Goal: Task Accomplishment & Management: Complete application form

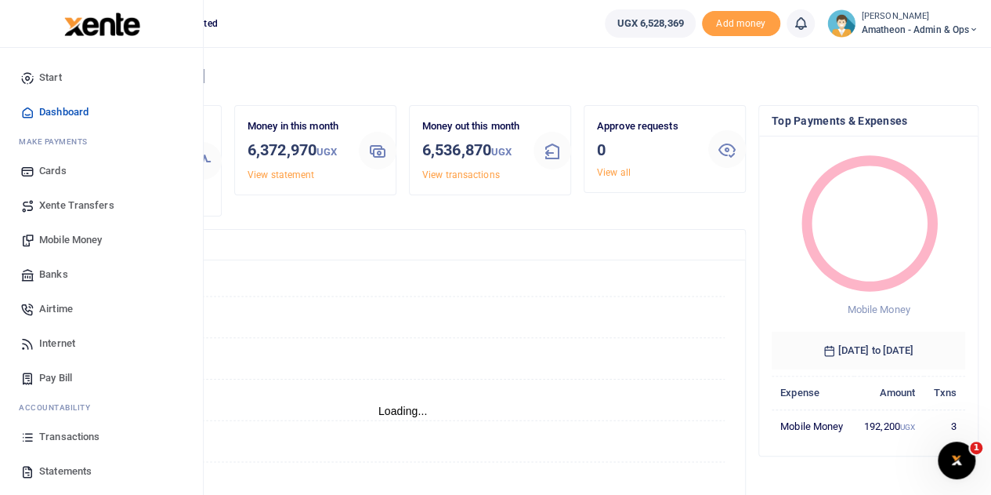
click at [30, 469] on icon at bounding box center [27, 471] width 14 height 14
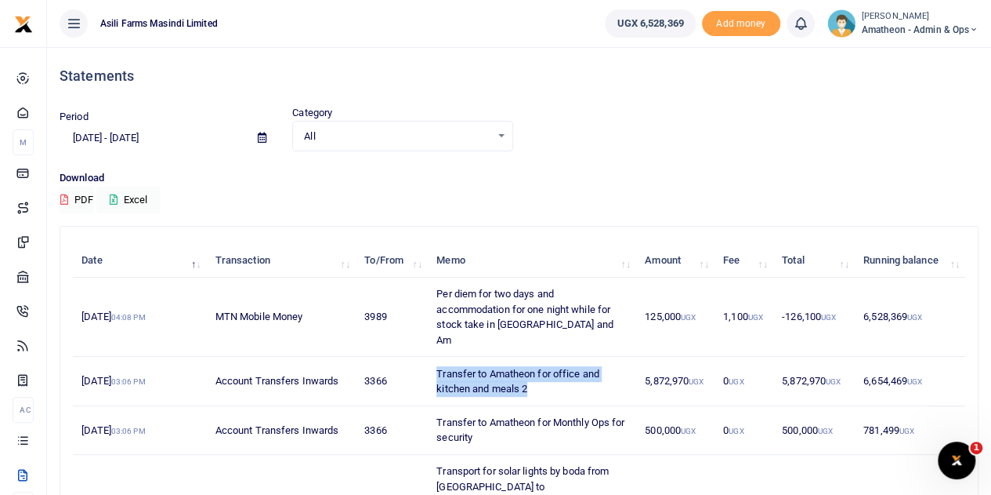
drag, startPoint x: 437, startPoint y: 354, endPoint x: 536, endPoint y: 368, distance: 99.7
click at [537, 368] on td "Transfer to Amatheon for office and kitchen and meals 2" at bounding box center [532, 381] width 208 height 49
copy td "Transfer to Amatheon for office and kitchen and meals 2"
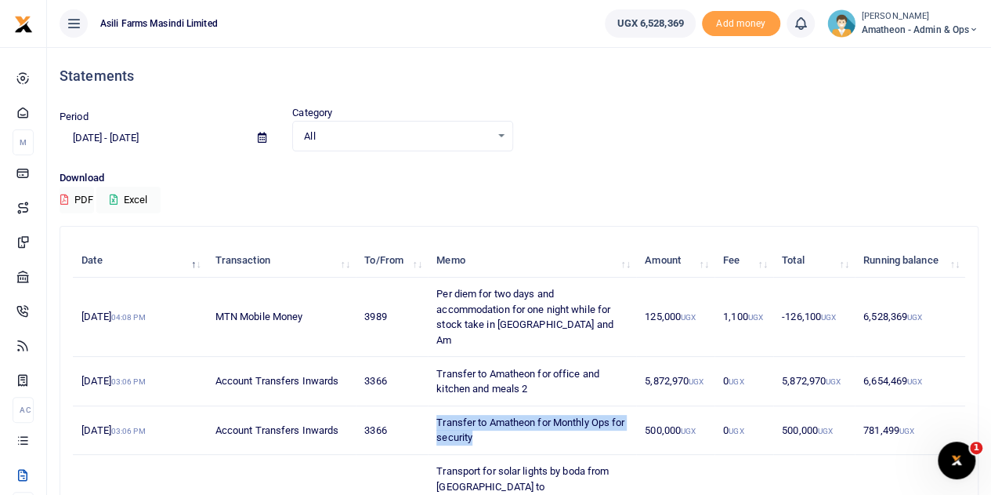
drag, startPoint x: 435, startPoint y: 402, endPoint x: 547, endPoint y: 422, distance: 113.9
click at [547, 422] on td "Transfer to Amatheon for Monthly Ops for security" at bounding box center [532, 430] width 208 height 49
copy td "Transfer to Amatheon for Monthly Ops for security"
drag, startPoint x: 646, startPoint y: 365, endPoint x: 687, endPoint y: 364, distance: 41.5
click at [687, 364] on td "5,872,970 UGX" at bounding box center [675, 381] width 78 height 49
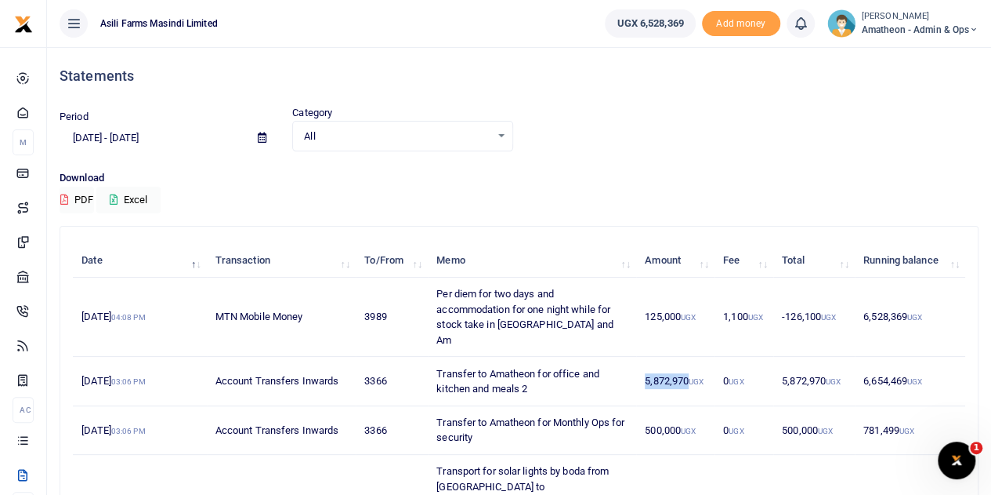
copy td "5,872,970"
drag, startPoint x: 642, startPoint y: 410, endPoint x: 679, endPoint y: 421, distance: 38.4
click at [679, 421] on td "500,000 UGX" at bounding box center [675, 430] width 78 height 49
copy td "500,000"
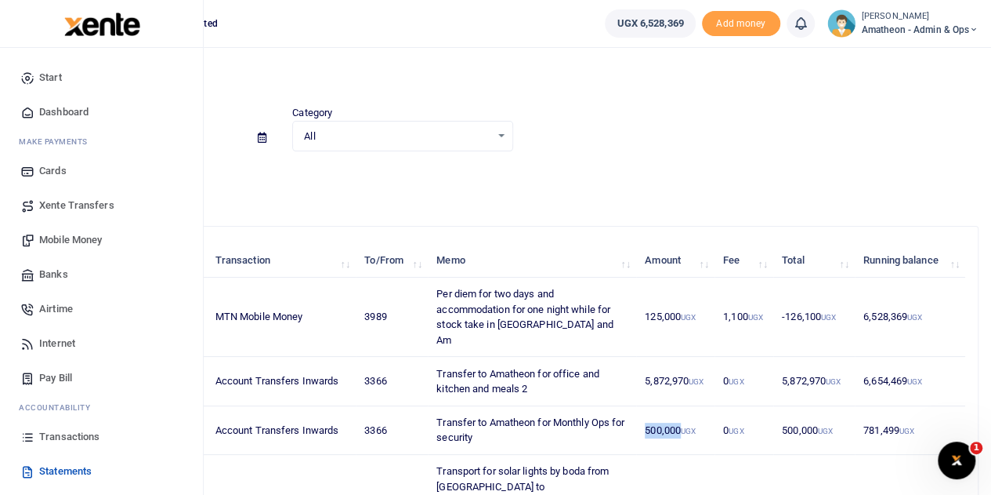
click at [61, 198] on span "Xente Transfers" at bounding box center [76, 205] width 75 height 16
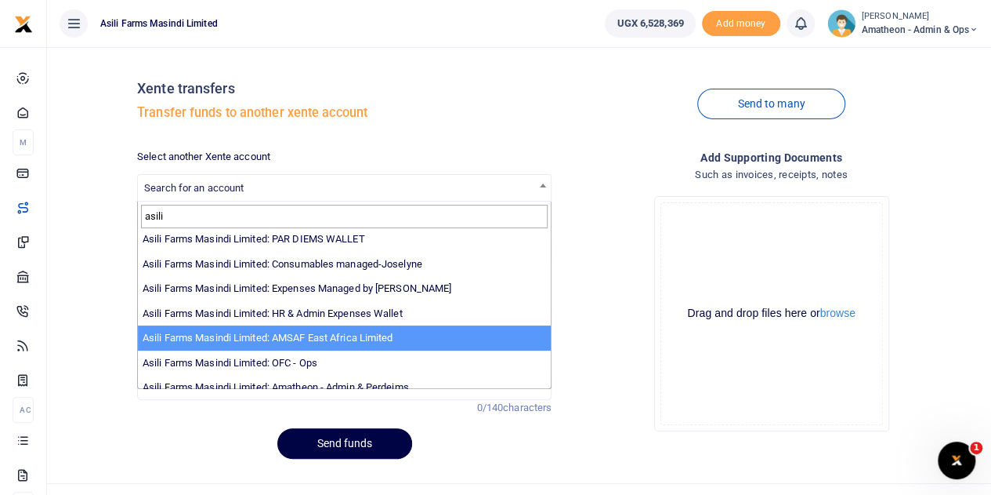
scroll to position [114, 0]
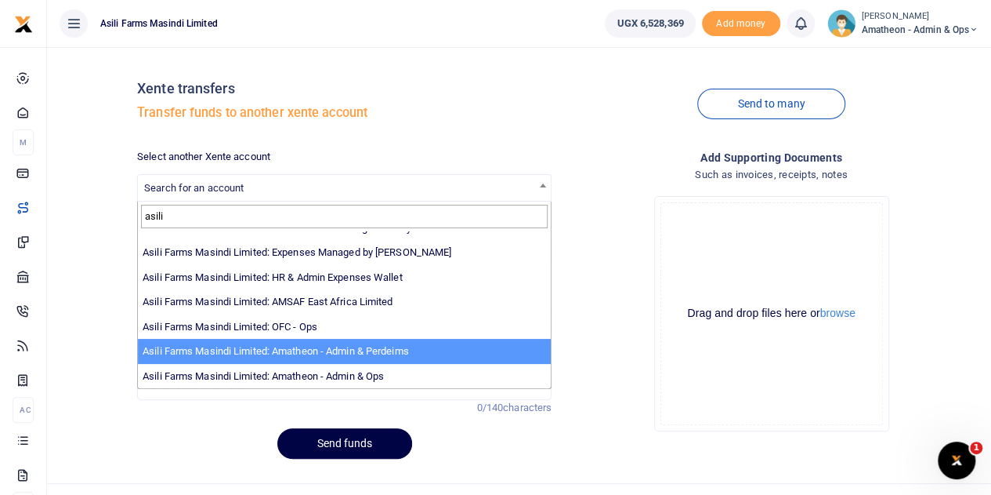
type input "asili"
select select "4039"
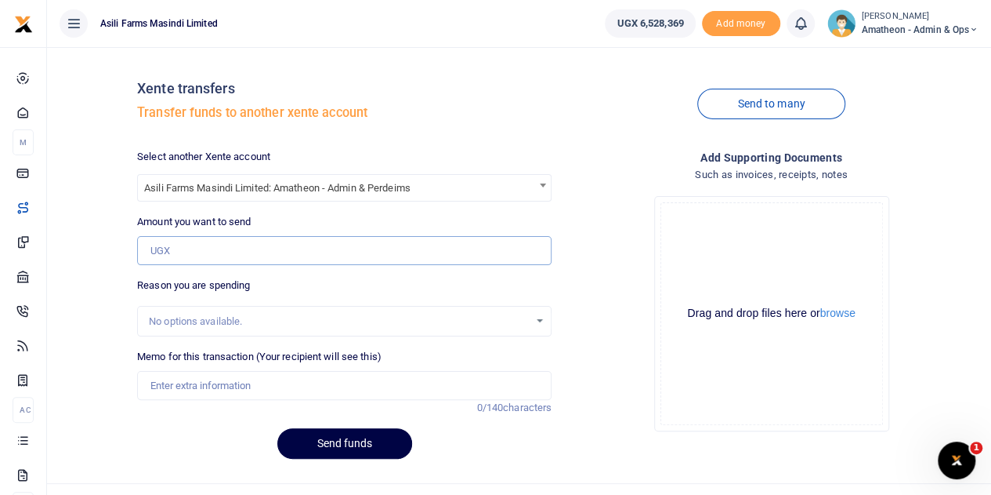
click at [213, 250] on input "Amount you want to send" at bounding box center [344, 251] width 415 height 30
paste input "5,872,970"
type input "5,872,970"
click at [223, 383] on input "Memo for this transaction (Your recipient will see this)" at bounding box center [344, 386] width 415 height 30
paste input "Transfer to Amatheon for office and kitchen and meals"
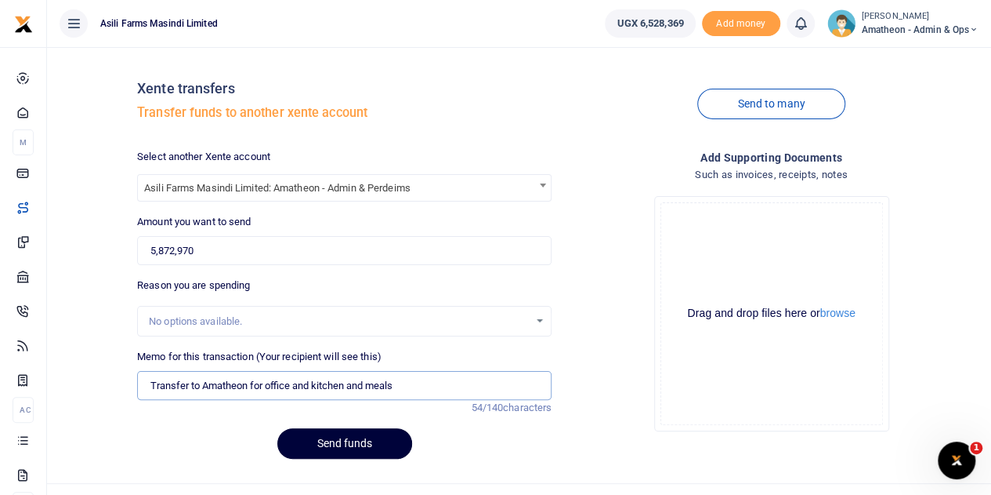
type input "Transfer to Amatheon for office and kitchen and meals"
click at [332, 440] on button "Send funds" at bounding box center [344, 443] width 135 height 31
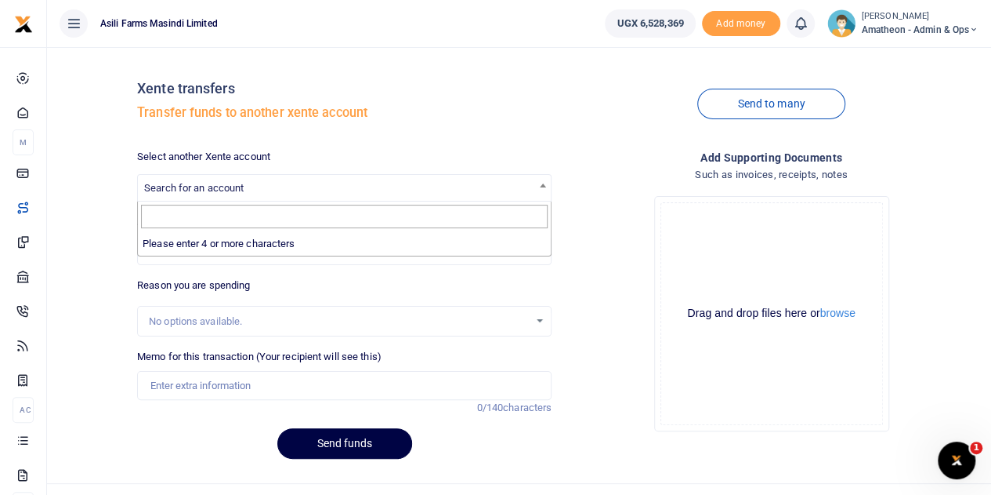
click at [321, 186] on span "Search for an account" at bounding box center [344, 187] width 413 height 24
click at [311, 159] on div "Select another Xente account Search for an account" at bounding box center [344, 175] width 415 height 53
click at [313, 181] on span "Search for an account" at bounding box center [344, 187] width 413 height 24
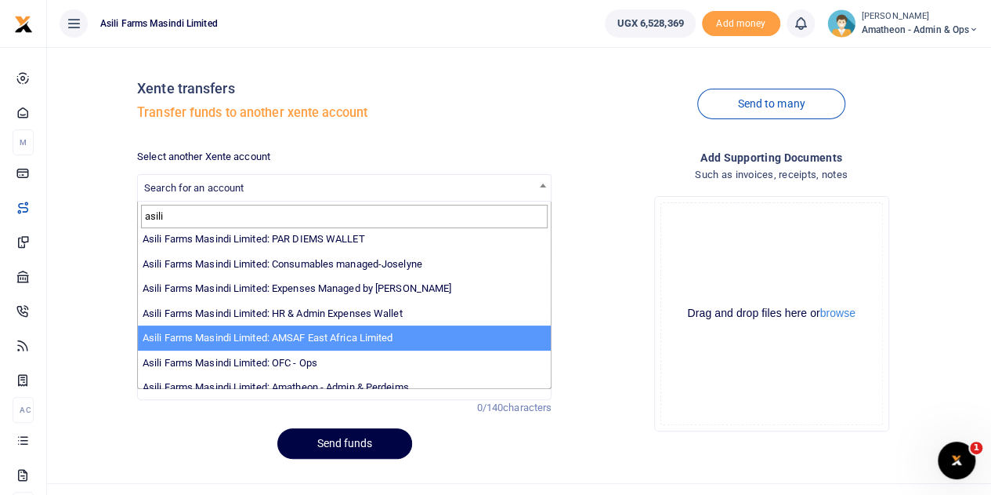
scroll to position [114, 0]
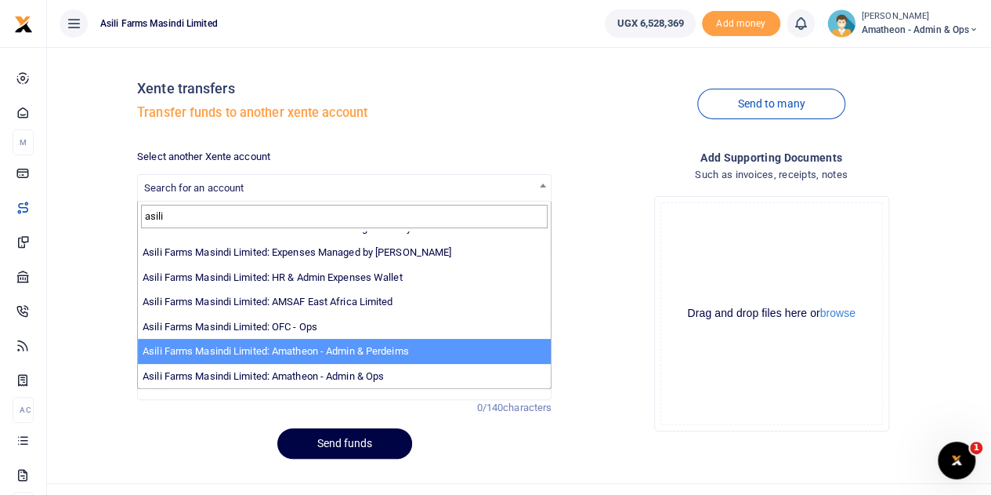
type input "asili"
select select "4039"
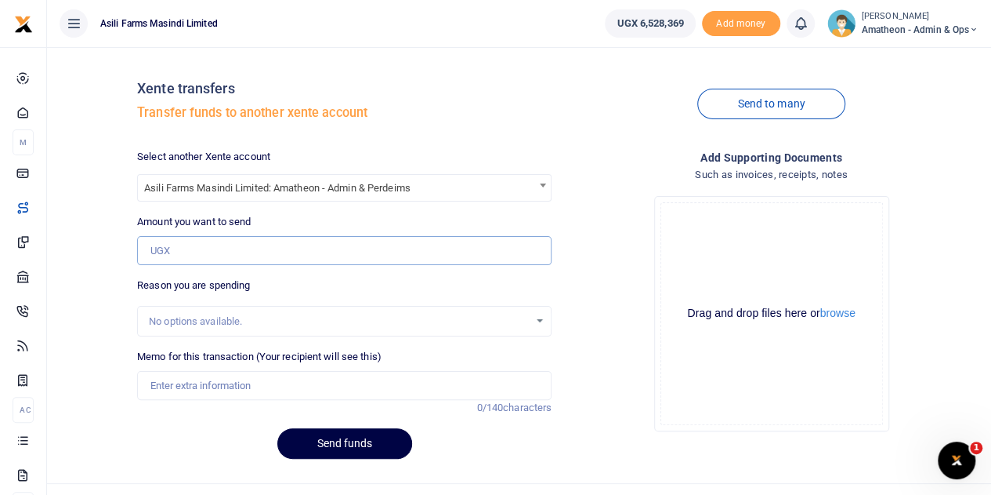
click at [219, 255] on input "Amount you want to send" at bounding box center [344, 251] width 415 height 30
click at [212, 383] on input "Memo for this transaction (Your recipient will see this)" at bounding box center [344, 386] width 415 height 30
paste input "Transfer to Amatheon for Monthly Ops for security"
type input "Transfer to Amatheon for Monthly Ops for security"
click at [179, 252] on input "Amount you want to send" at bounding box center [344, 251] width 415 height 30
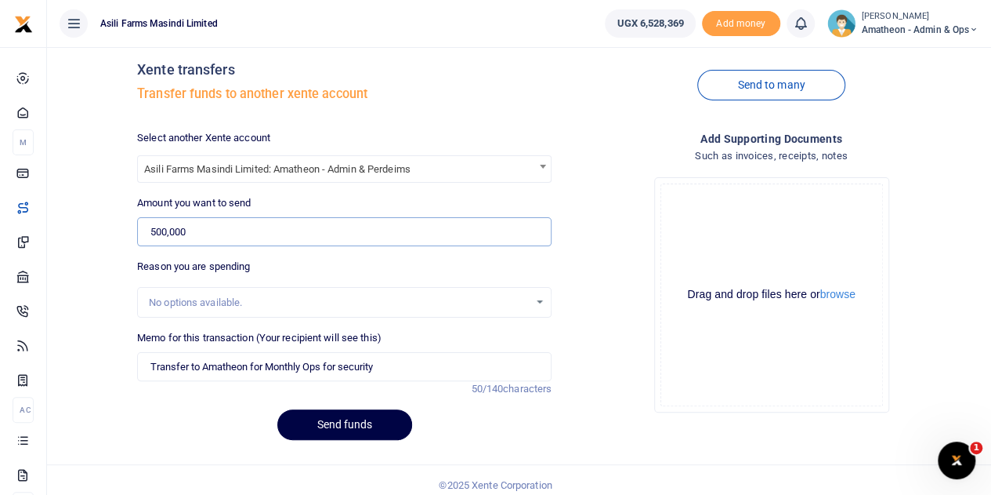
scroll to position [28, 0]
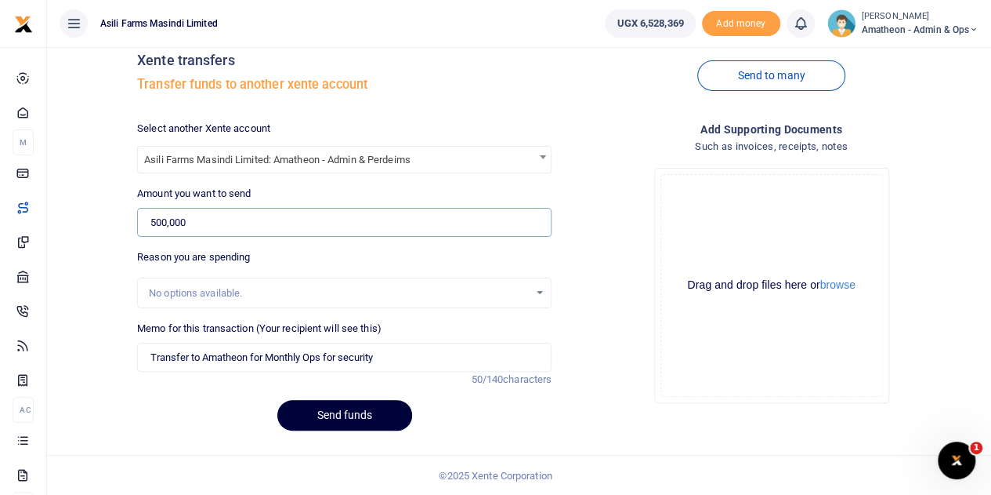
type input "500,000"
click at [335, 412] on button "Send funds" at bounding box center [344, 415] width 135 height 31
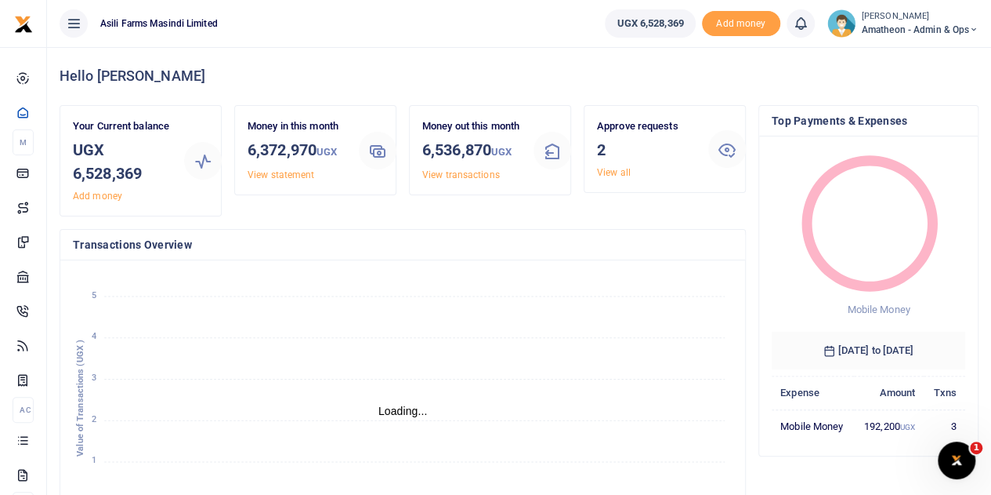
scroll to position [13, 13]
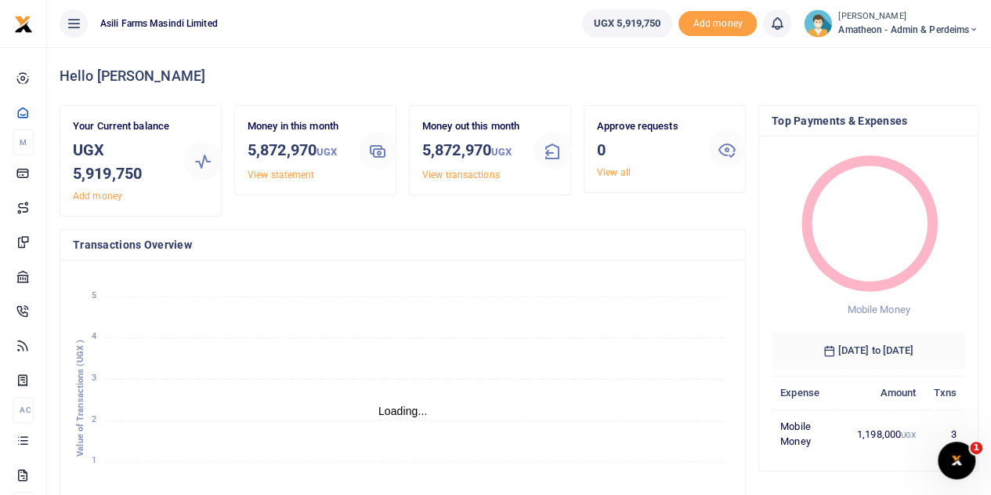
scroll to position [13, 13]
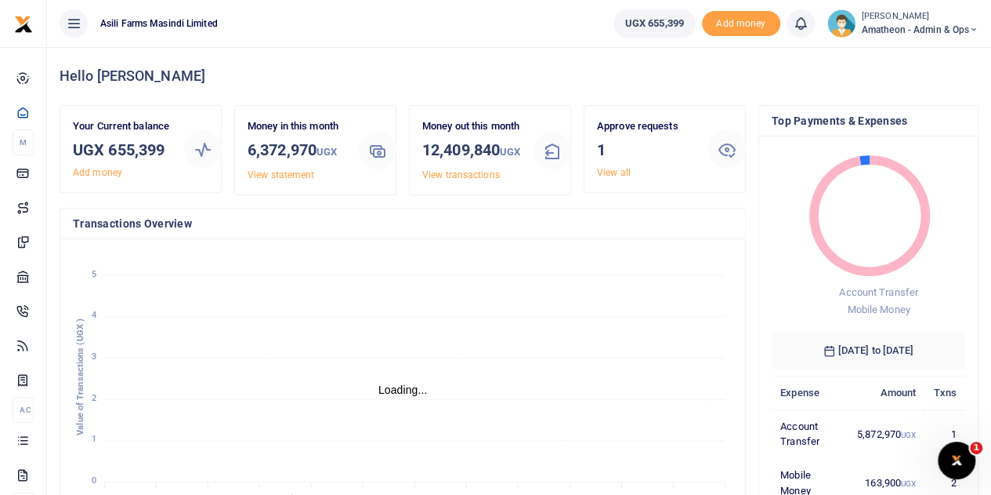
scroll to position [13, 13]
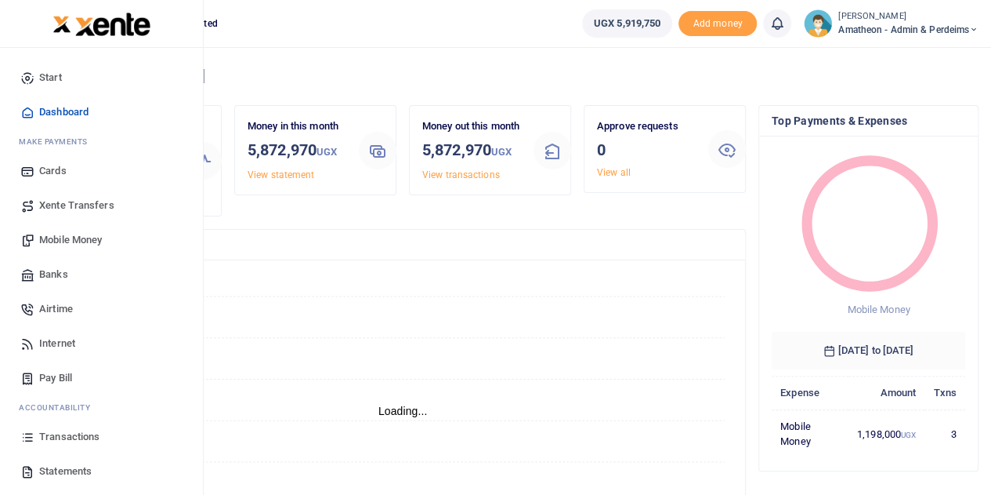
scroll to position [13, 13]
click at [49, 438] on span "Transactions" at bounding box center [69, 437] width 60 height 16
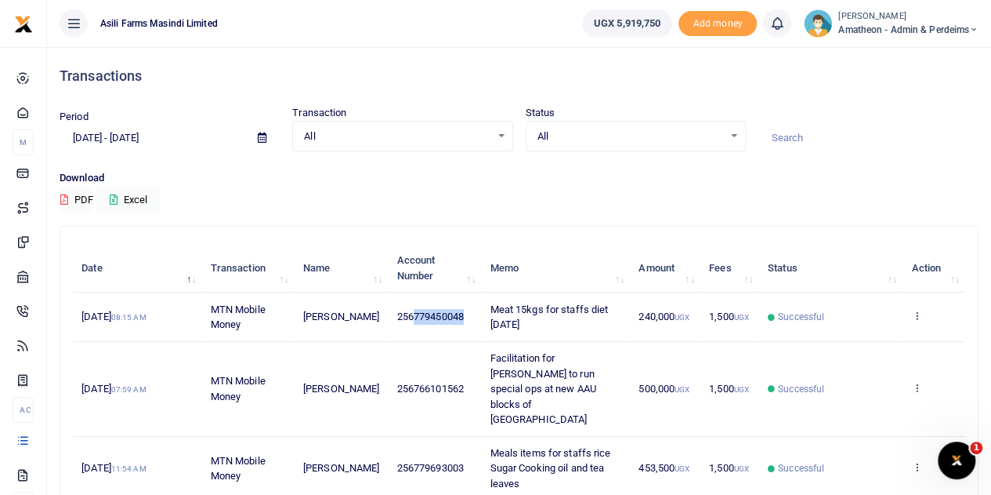
drag, startPoint x: 456, startPoint y: 314, endPoint x: 406, endPoint y: 321, distance: 50.5
click at [406, 321] on span "256779450048" at bounding box center [430, 316] width 67 height 12
copy span "779450048"
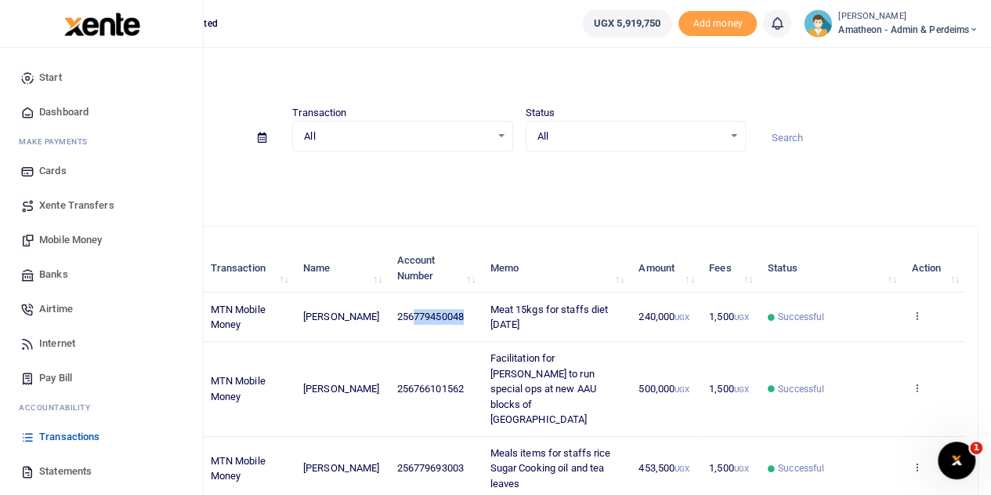
click at [63, 238] on span "Mobile Money" at bounding box center [70, 240] width 63 height 16
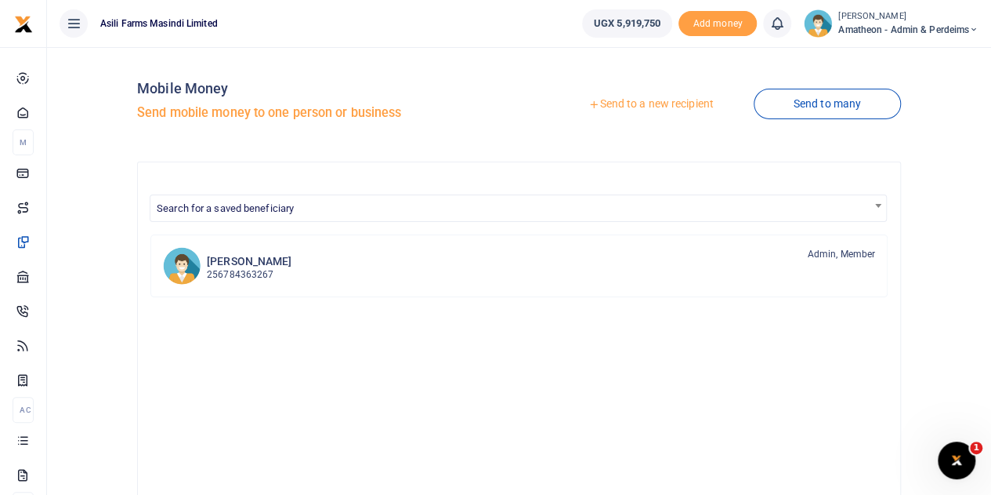
click at [689, 106] on link "Send to a new recipient" at bounding box center [651, 104] width 205 height 28
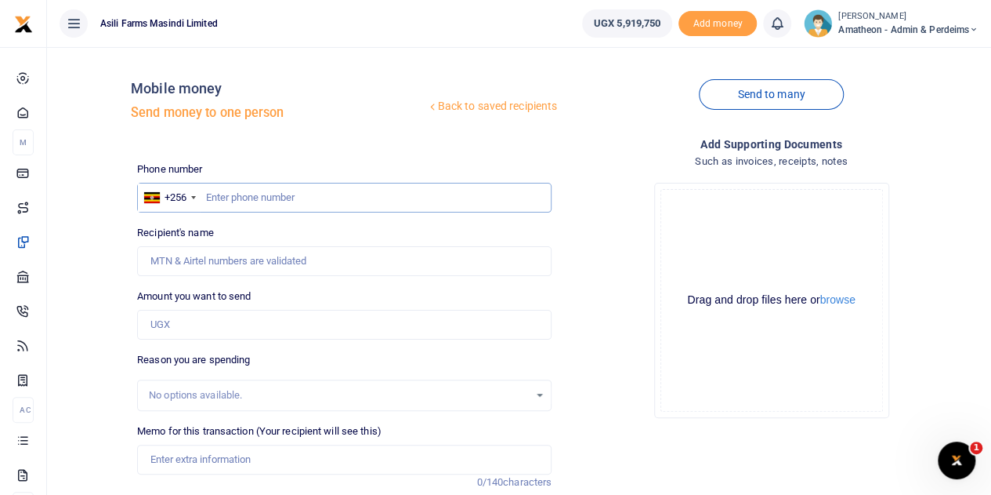
click at [248, 200] on input "text" at bounding box center [344, 198] width 415 height 30
paste input "779450048"
type input "779450048"
type input "[PERSON_NAME]"
type input "779450048"
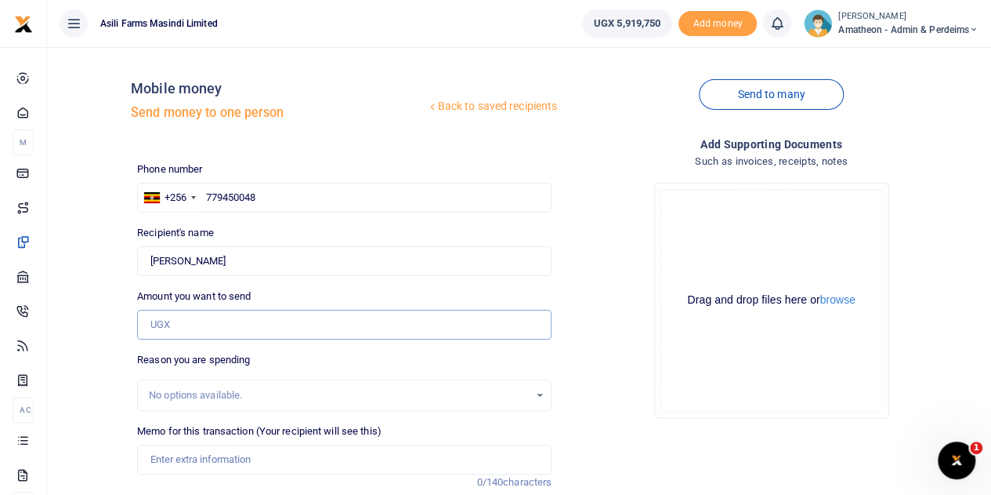
click at [186, 324] on input "Amount you want to send" at bounding box center [344, 325] width 415 height 30
type input "240,000"
click at [842, 300] on button "browse" at bounding box center [838, 300] width 35 height 12
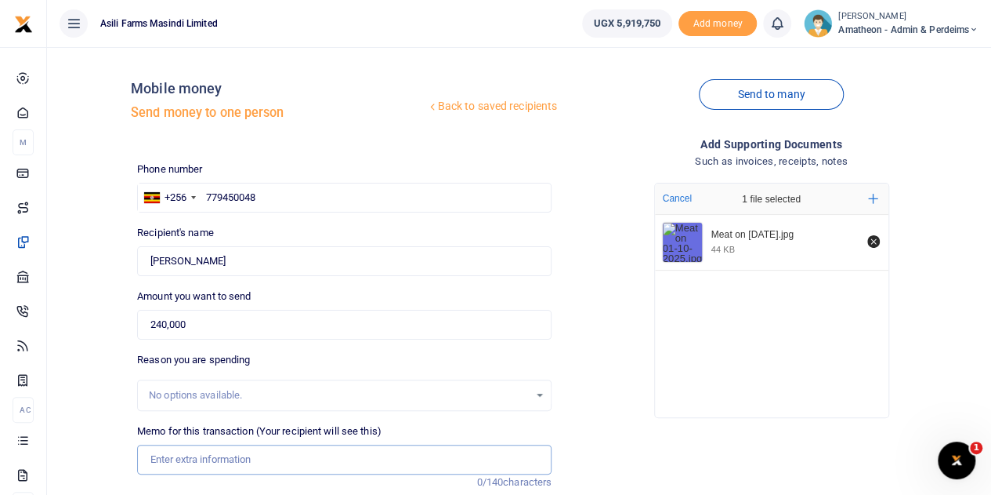
click at [179, 461] on input "Memo for this transaction (Your recipient will see this)" at bounding box center [344, 459] width 415 height 30
click at [335, 457] on input "Meat 15kgs for staffs diet [DATE]" at bounding box center [344, 459] width 415 height 30
click at [343, 457] on input "Meat 15kgs for staffs diet [DATE]" at bounding box center [344, 459] width 415 height 30
click at [360, 461] on input "Meat 15kgs for staffs diet [DATE]" at bounding box center [344, 459] width 415 height 30
click at [363, 458] on input "Meat 15kgs for staffs diet [DATE]" at bounding box center [344, 459] width 415 height 30
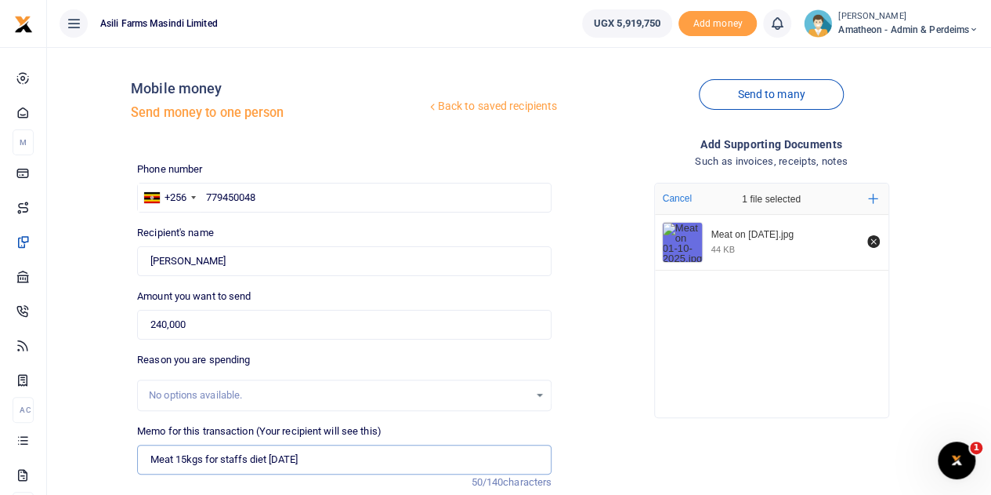
type input "Meat 15kgs for staffs diet [DATE]"
click at [498, 463] on input "Meat 15kgs for staffs diet [DATE]" at bounding box center [344, 459] width 415 height 30
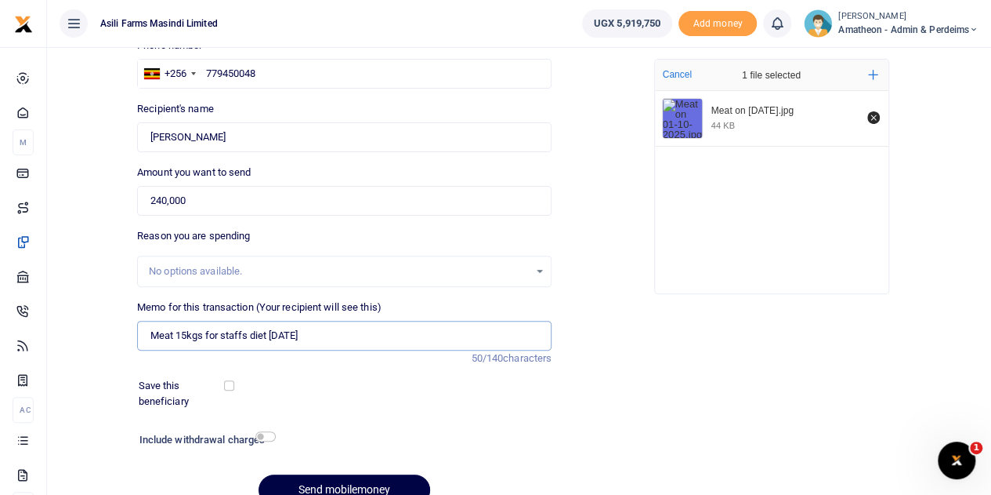
scroll to position [197, 0]
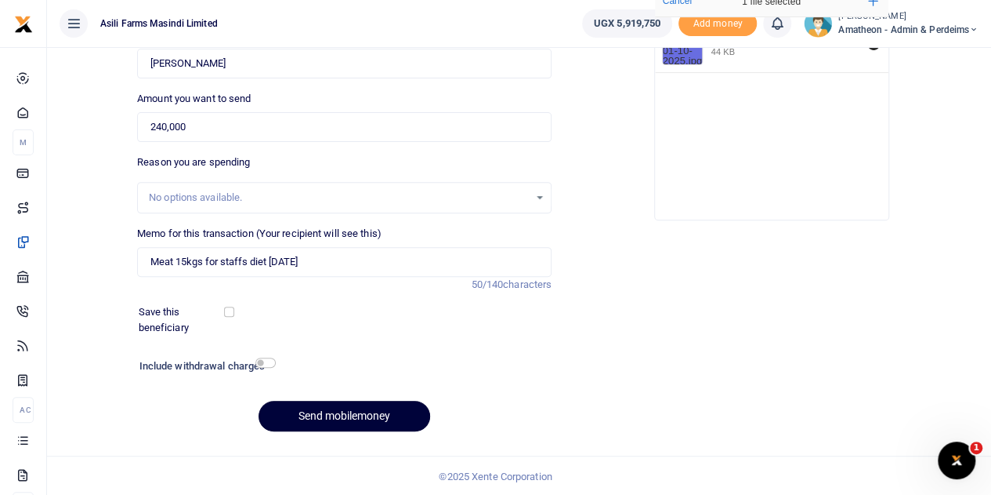
click at [342, 413] on button "Send mobilemoney" at bounding box center [345, 415] width 172 height 31
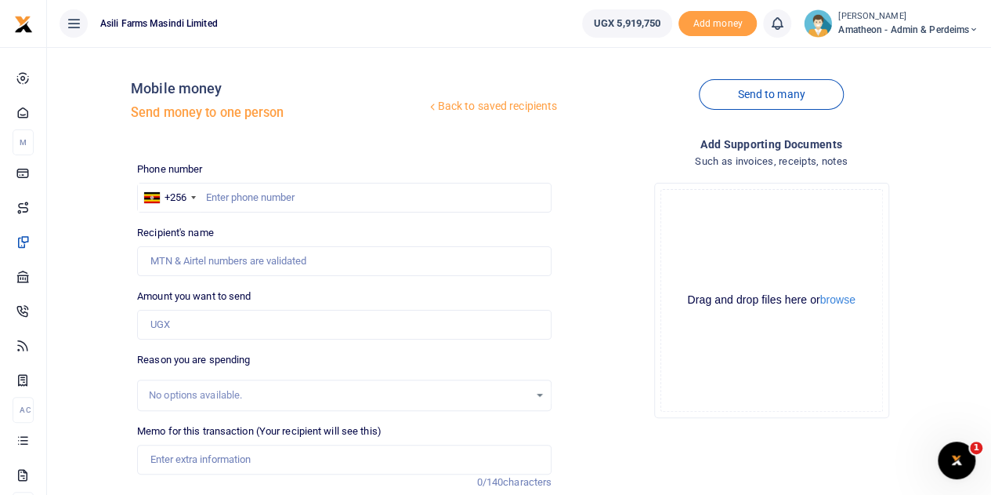
click at [75, 20] on icon at bounding box center [74, 23] width 16 height 17
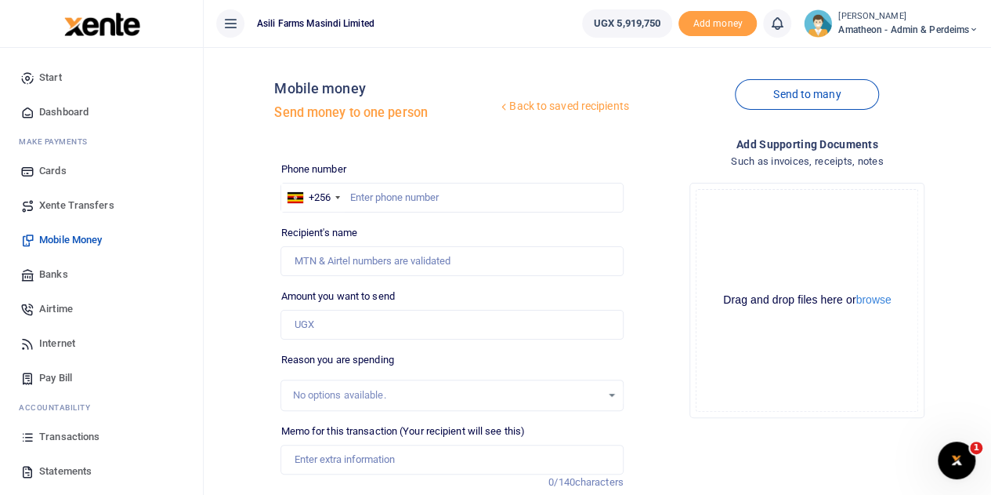
click at [227, 21] on icon at bounding box center [231, 23] width 16 height 17
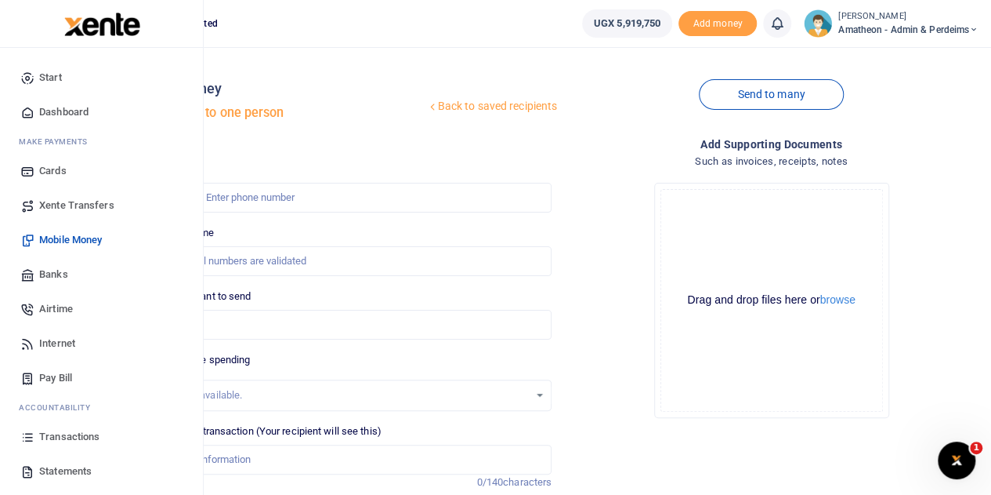
click at [50, 468] on span "Statements" at bounding box center [65, 471] width 53 height 16
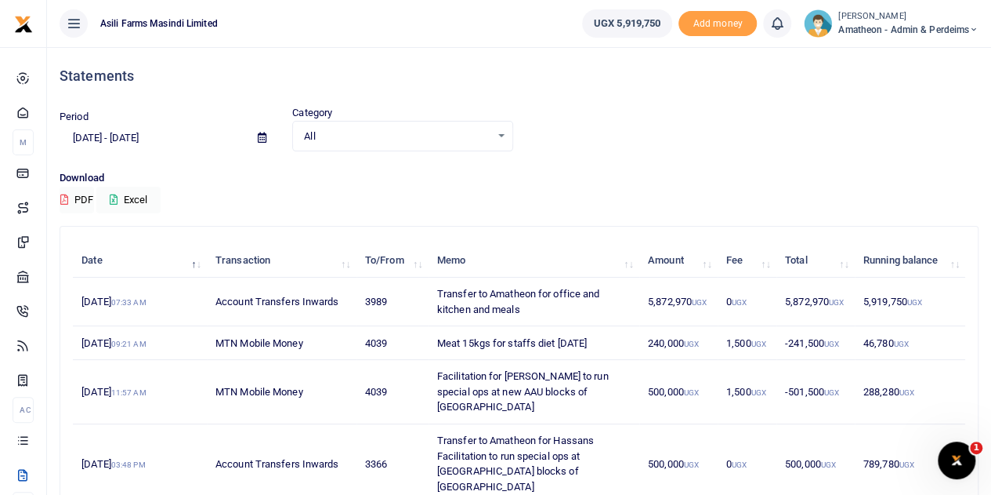
click at [259, 136] on icon at bounding box center [262, 137] width 9 height 10
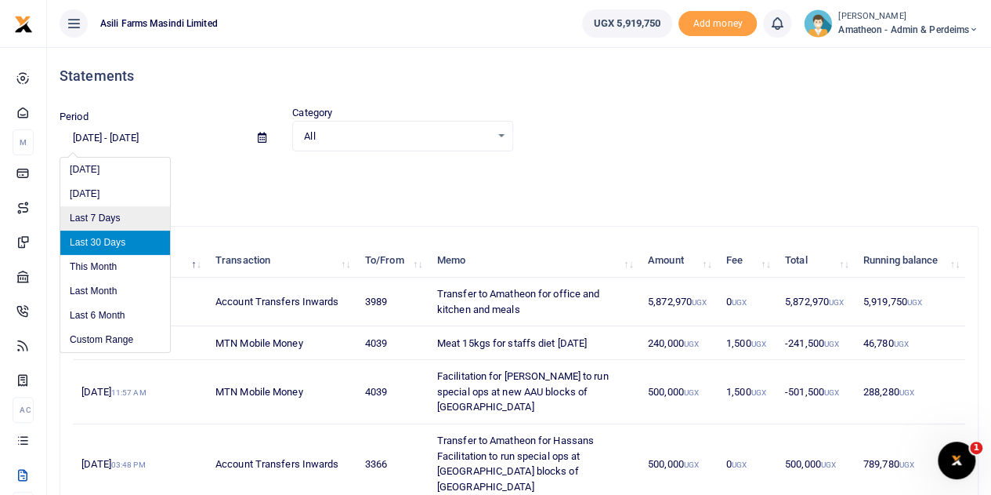
click at [103, 219] on li "Last 7 Days" at bounding box center [115, 218] width 110 height 24
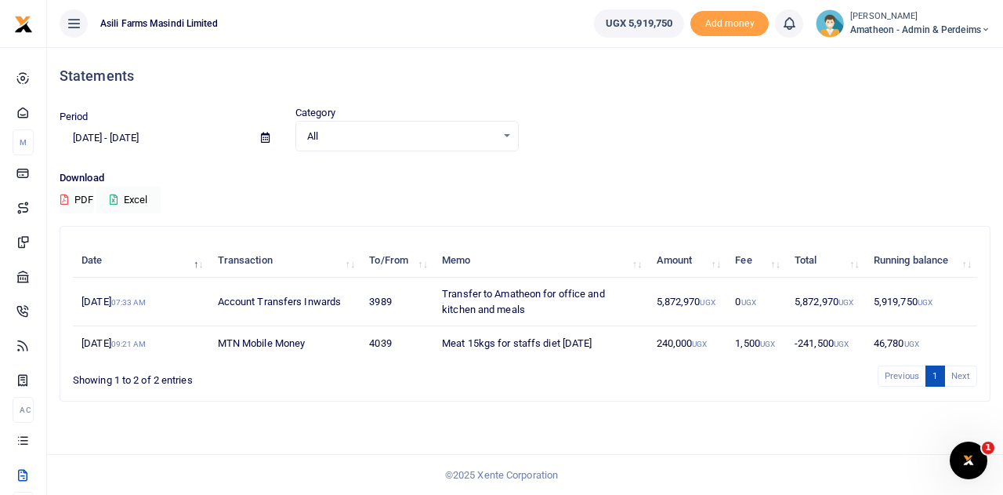
click at [262, 137] on icon at bounding box center [265, 137] width 9 height 10
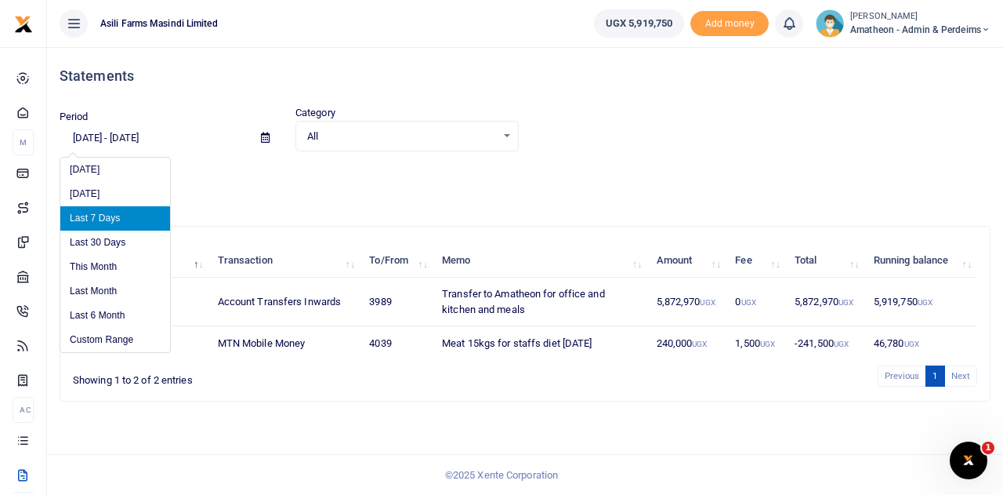
click at [127, 220] on li "Last 7 Days" at bounding box center [115, 218] width 110 height 24
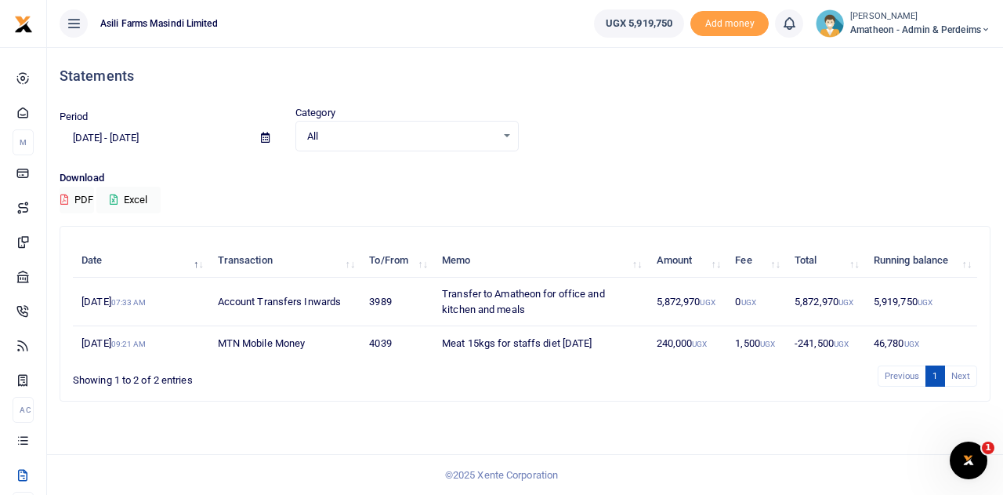
click at [263, 132] on icon at bounding box center [265, 137] width 9 height 10
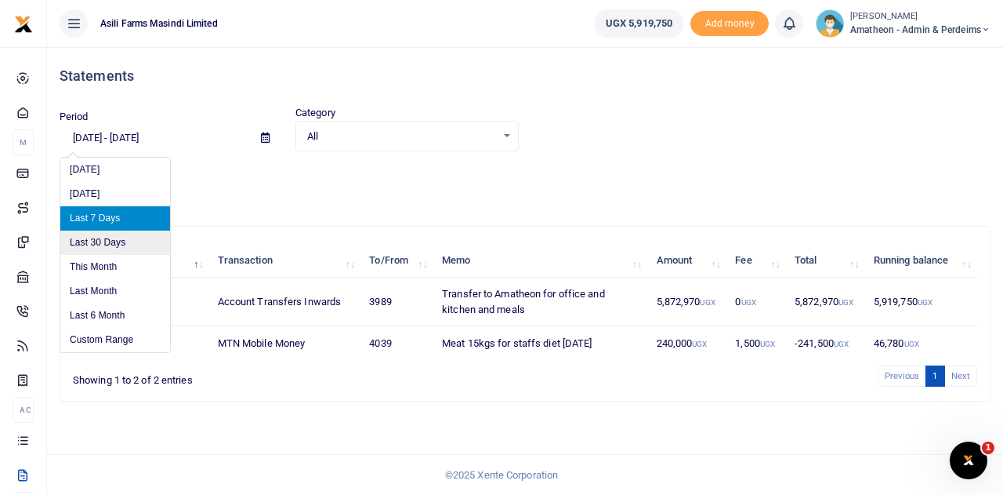
click at [113, 241] on li "Last 30 Days" at bounding box center [115, 242] width 110 height 24
type input "[DATE] - [DATE]"
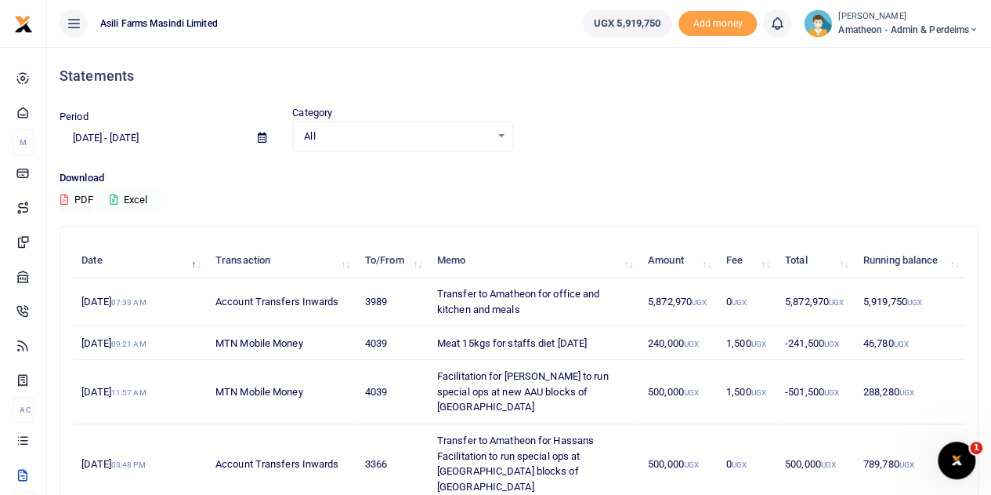
click at [129, 201] on button "Excel" at bounding box center [128, 200] width 64 height 27
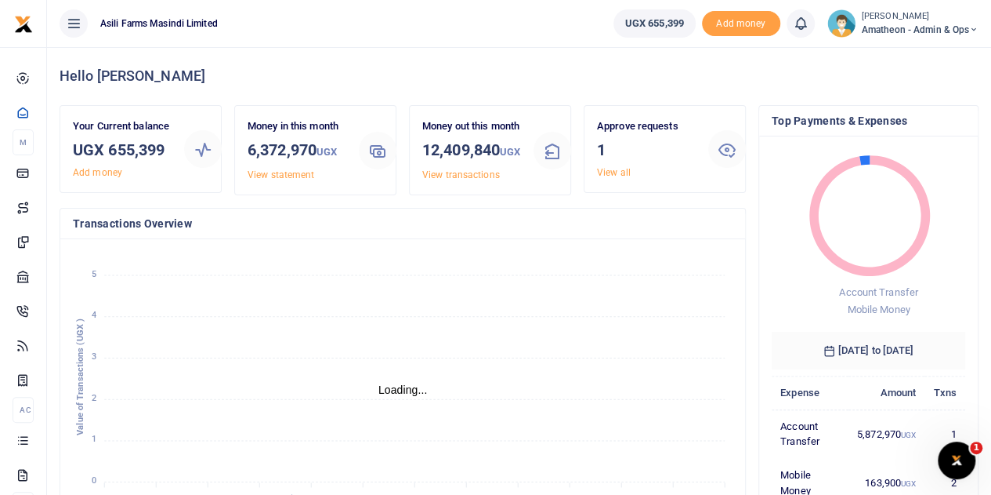
scroll to position [13, 13]
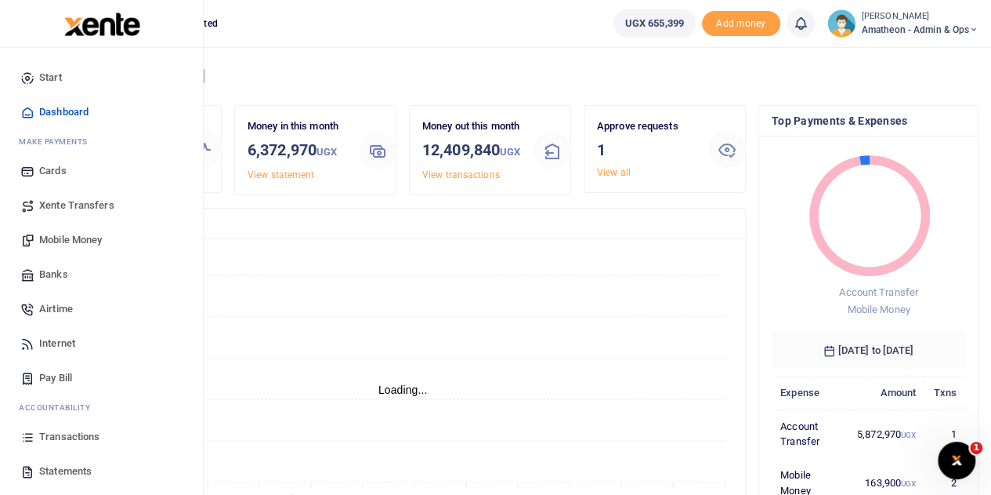
click at [47, 468] on span "Statements" at bounding box center [65, 471] width 53 height 16
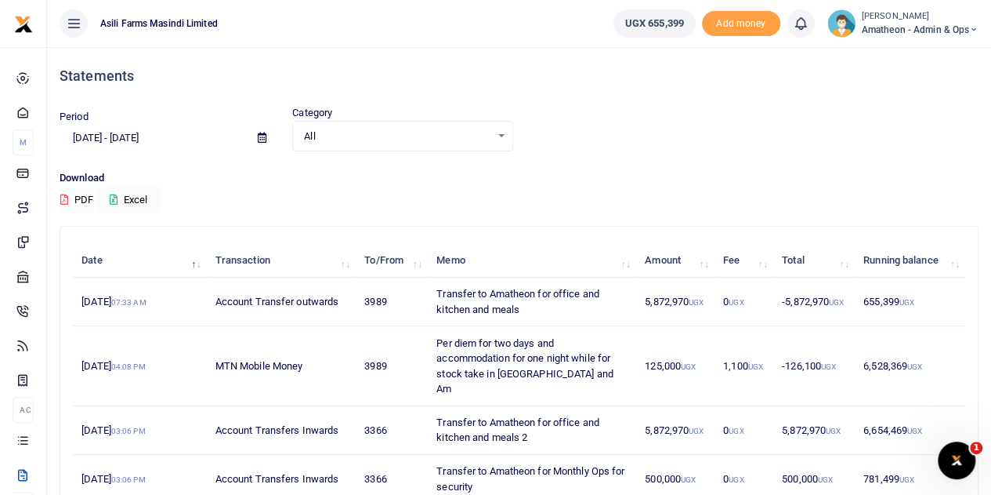
click at [262, 136] on icon at bounding box center [262, 137] width 9 height 10
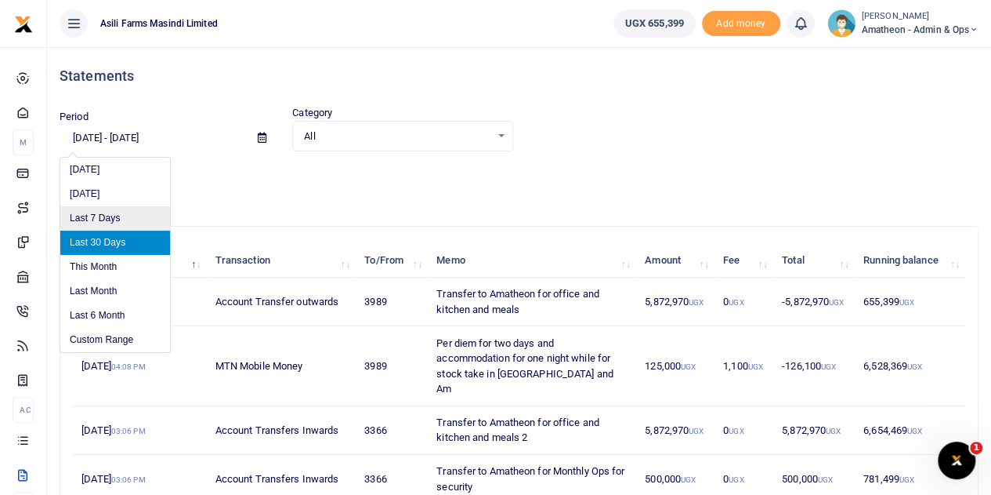
click at [99, 219] on li "Last 7 Days" at bounding box center [115, 218] width 110 height 24
type input "09/26/2025 - 10/02/2025"
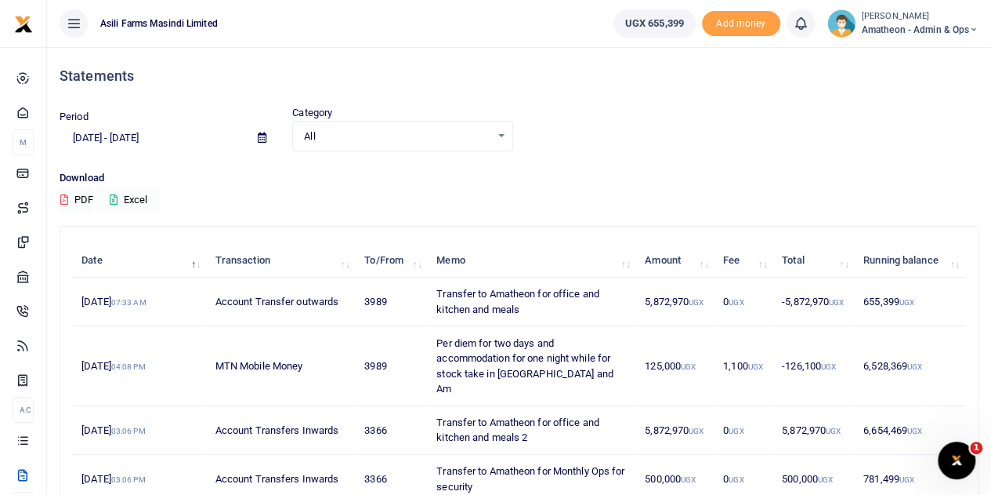
click at [141, 199] on button "Excel" at bounding box center [128, 200] width 64 height 27
